Goal: Transaction & Acquisition: Purchase product/service

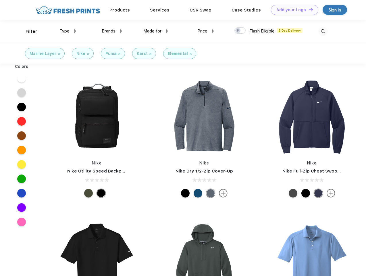
scroll to position [0, 0]
click at [293, 10] on link "Add your Logo Design Tool" at bounding box center [294, 10] width 47 height 10
click at [0, 0] on div "Design Tool" at bounding box center [0, 0] width 0 height 0
click at [309, 9] on link "Add your Logo Design Tool" at bounding box center [294, 10] width 47 height 10
click at [28, 31] on div "Filter" at bounding box center [32, 31] width 12 height 7
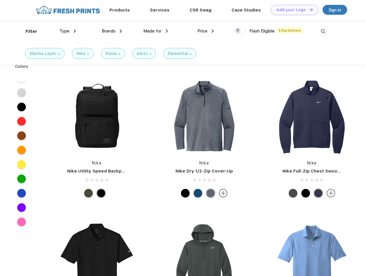
click at [68, 31] on span "Type" at bounding box center [65, 30] width 10 height 5
click at [112, 31] on span "Brands" at bounding box center [109, 30] width 14 height 5
click at [156, 31] on span "Made for" at bounding box center [152, 30] width 18 height 5
click at [206, 31] on span "Price" at bounding box center [203, 30] width 10 height 5
click at [240, 31] on div at bounding box center [240, 30] width 11 height 6
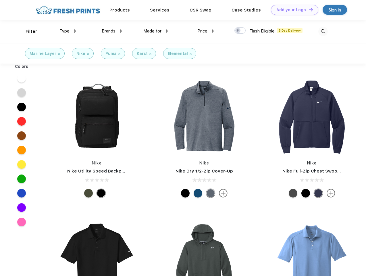
click at [238, 31] on input "checkbox" at bounding box center [237, 29] width 4 height 4
click at [323, 31] on img at bounding box center [323, 31] width 9 height 9
